Goal: Transaction & Acquisition: Obtain resource

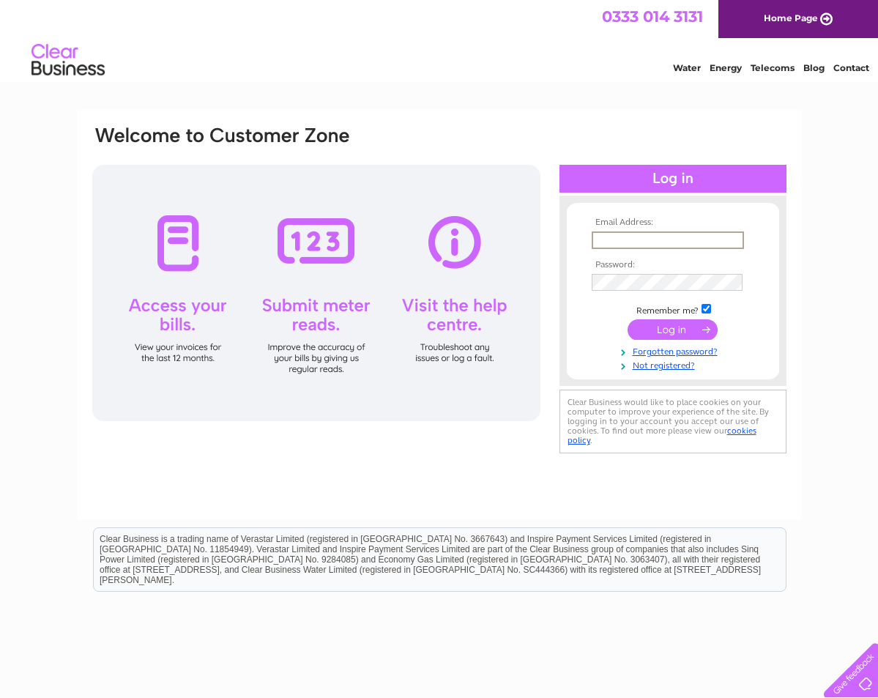
type input "dewarsbootstore@live.co.uk"
click at [673, 328] on input "submit" at bounding box center [673, 329] width 90 height 21
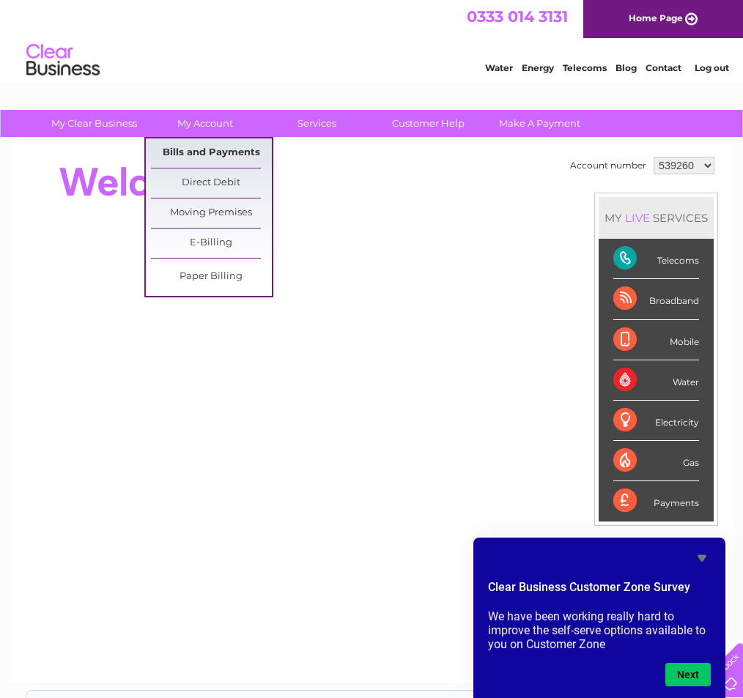
click at [223, 152] on link "Bills and Payments" at bounding box center [211, 152] width 121 height 29
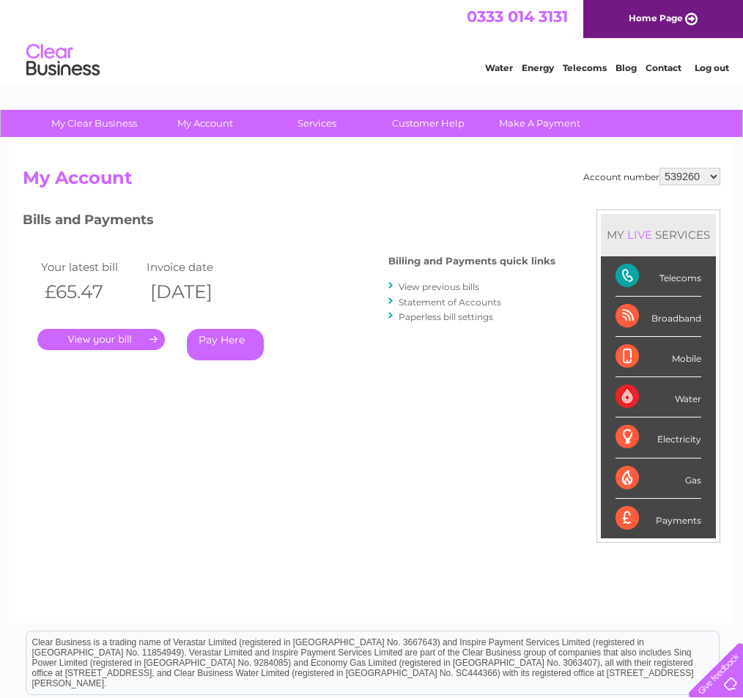
click at [430, 284] on link "View previous bills" at bounding box center [439, 286] width 81 height 11
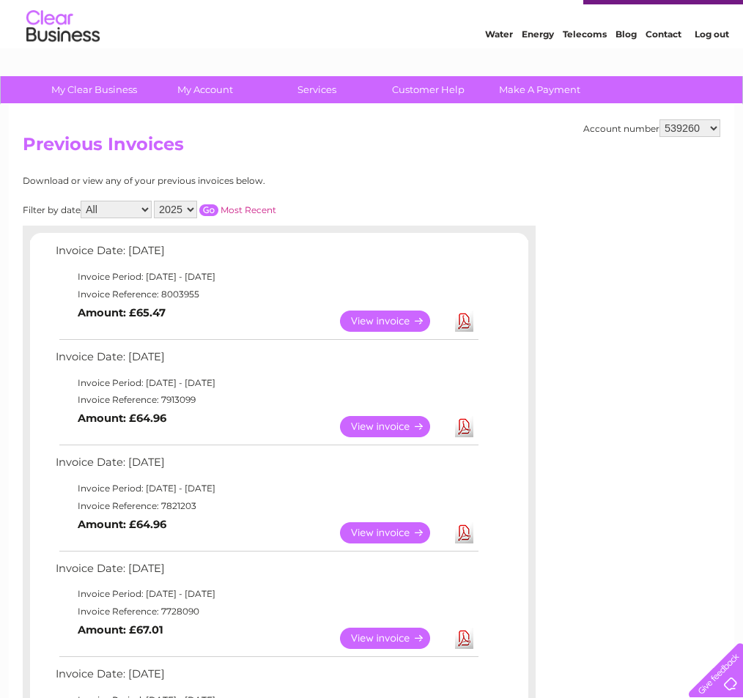
scroll to position [37, 0]
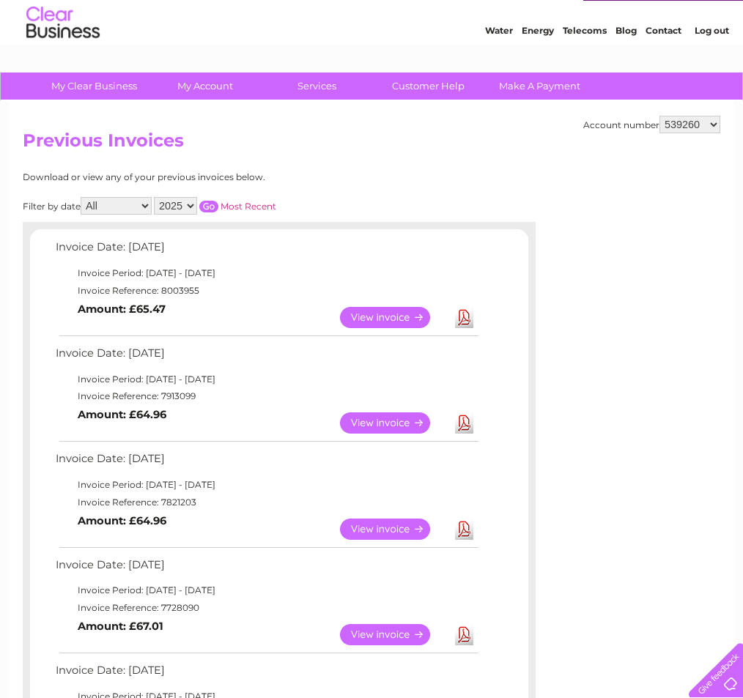
click at [464, 421] on link "Download" at bounding box center [464, 422] width 18 height 21
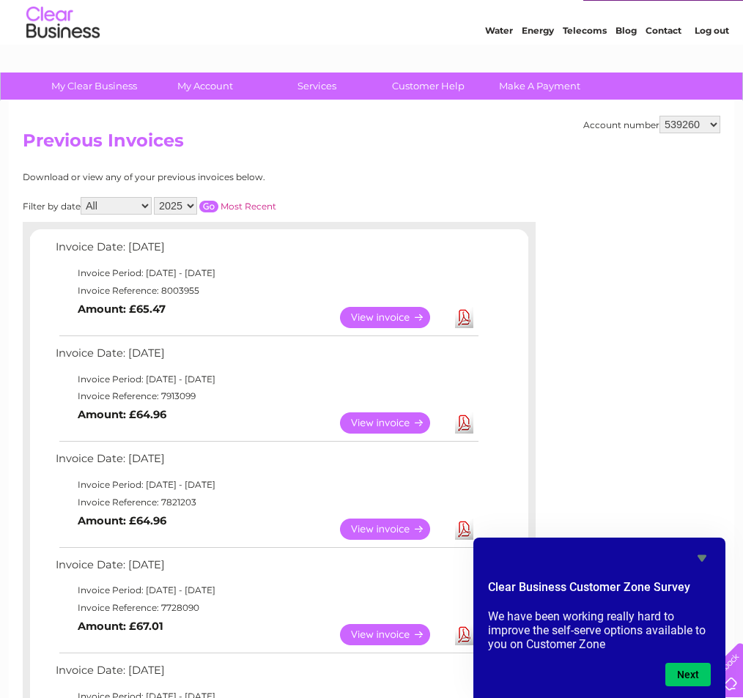
click at [462, 310] on link "Download" at bounding box center [464, 317] width 18 height 21
select select "561637"
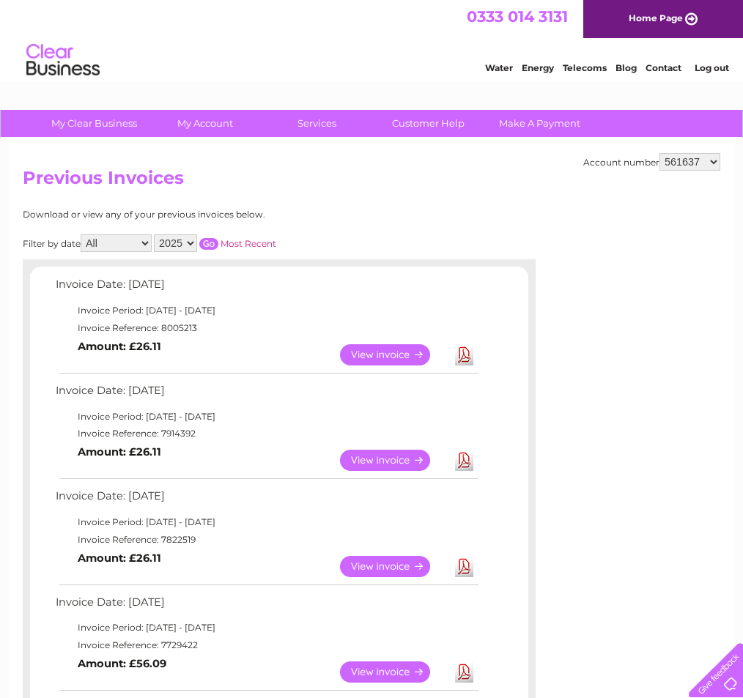
click at [468, 459] on link "Download" at bounding box center [464, 460] width 18 height 21
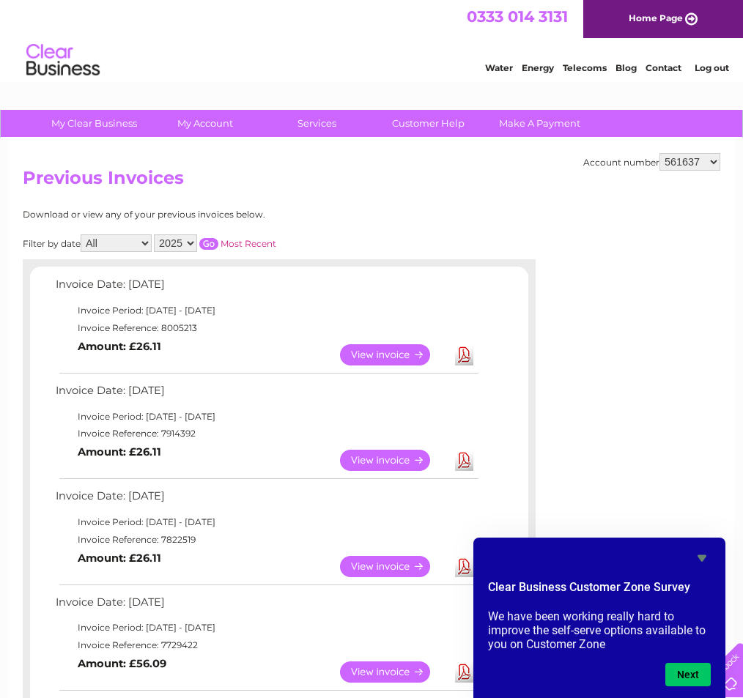
click at [461, 358] on link "Download" at bounding box center [464, 354] width 18 height 21
select select "920615"
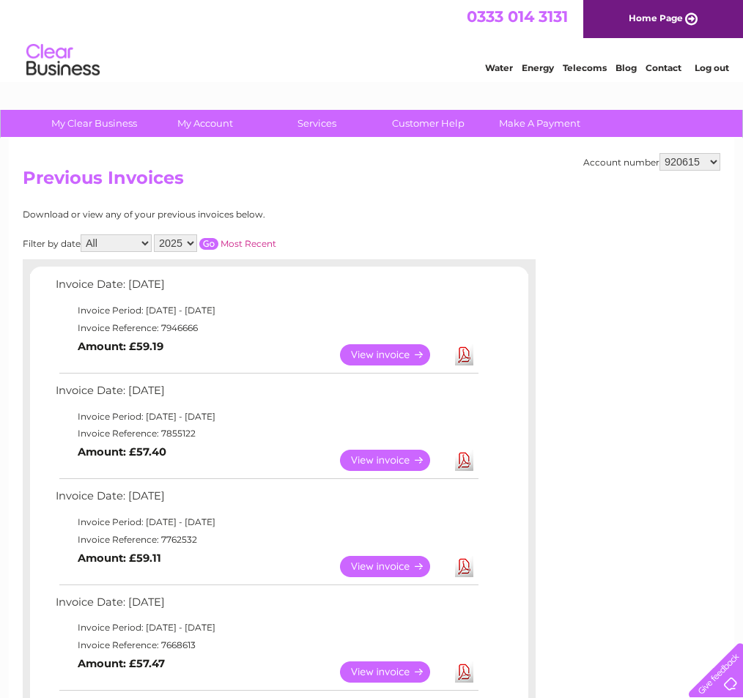
click at [462, 461] on link "Download" at bounding box center [464, 460] width 18 height 21
click at [466, 349] on link "Download" at bounding box center [464, 354] width 18 height 21
select select "1090055"
click at [464, 459] on link "Download" at bounding box center [464, 460] width 18 height 21
click at [462, 352] on link "Download" at bounding box center [464, 354] width 18 height 21
